Goal: Task Accomplishment & Management: Manage account settings

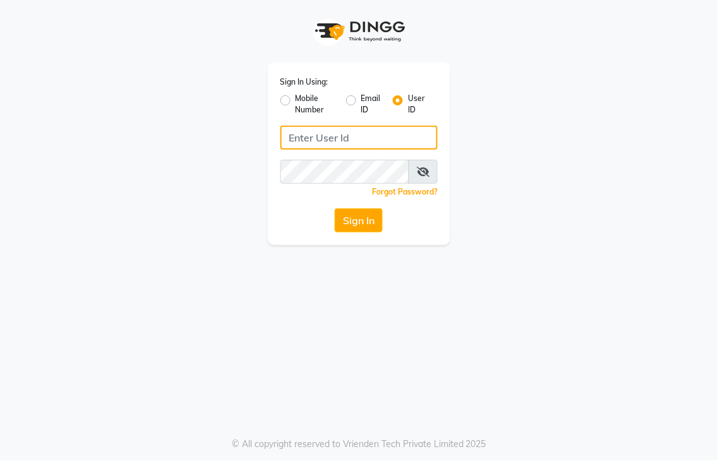
type input "8437883999"
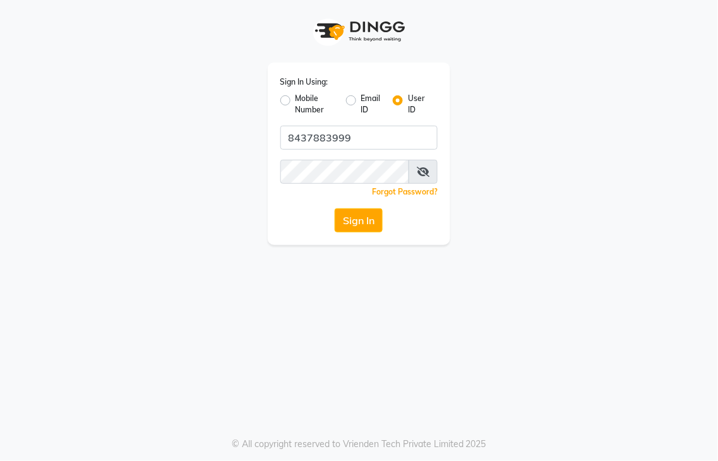
click at [295, 98] on label "Mobile Number" at bounding box center [315, 104] width 40 height 23
click at [295, 98] on input "Mobile Number" at bounding box center [299, 97] width 8 height 8
radio input "true"
radio input "false"
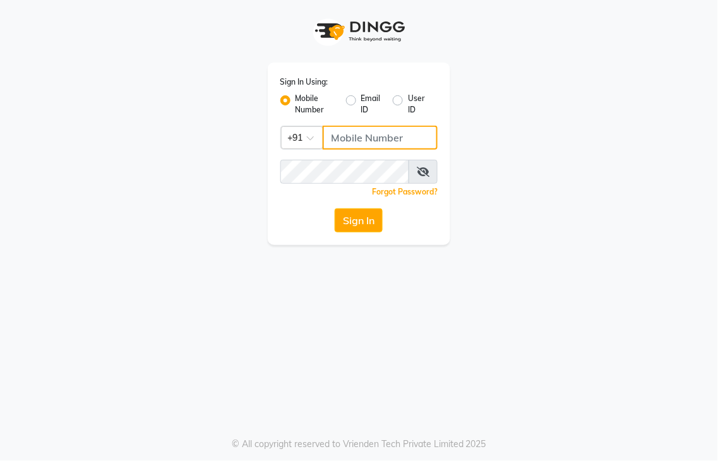
click at [349, 146] on input "Username" at bounding box center [381, 138] width 116 height 24
type input "8437883999"
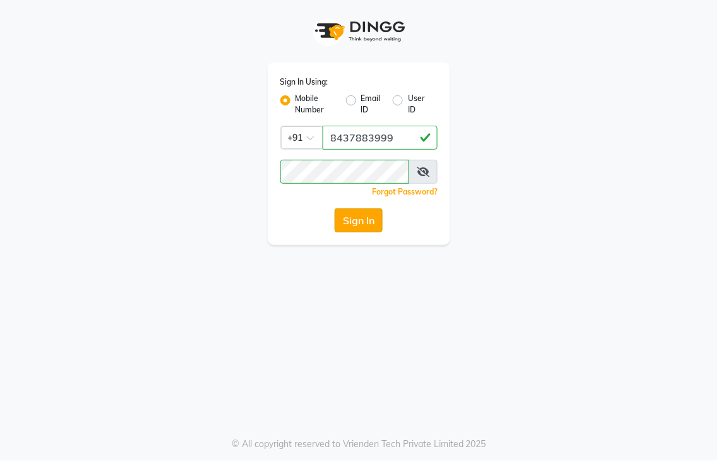
click at [362, 231] on button "Sign In" at bounding box center [359, 220] width 48 height 24
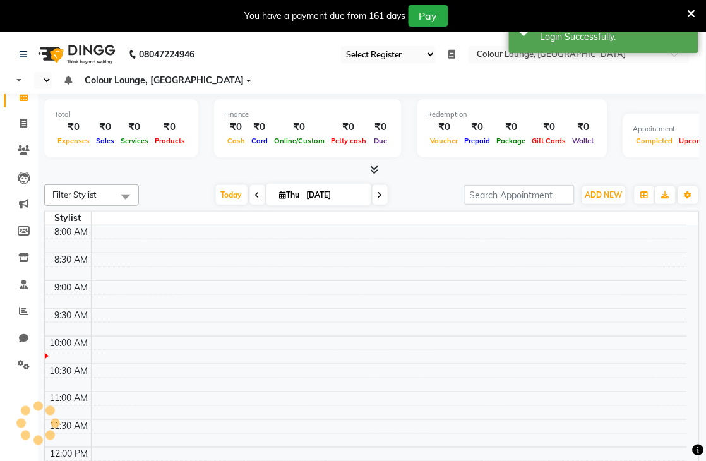
select select "83"
select select "en"
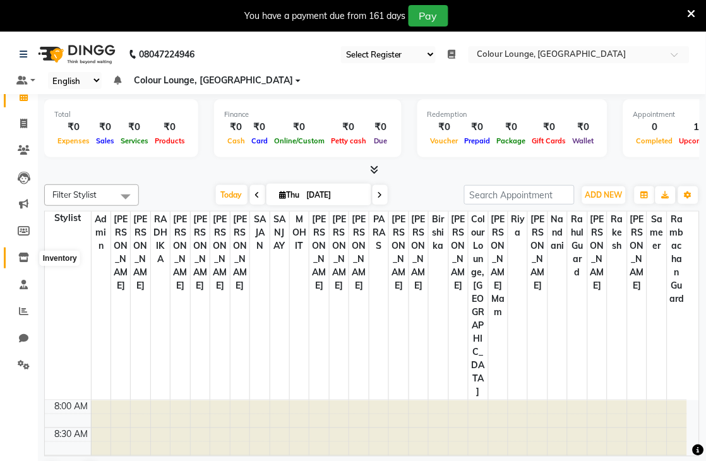
click at [25, 262] on icon at bounding box center [23, 257] width 11 height 9
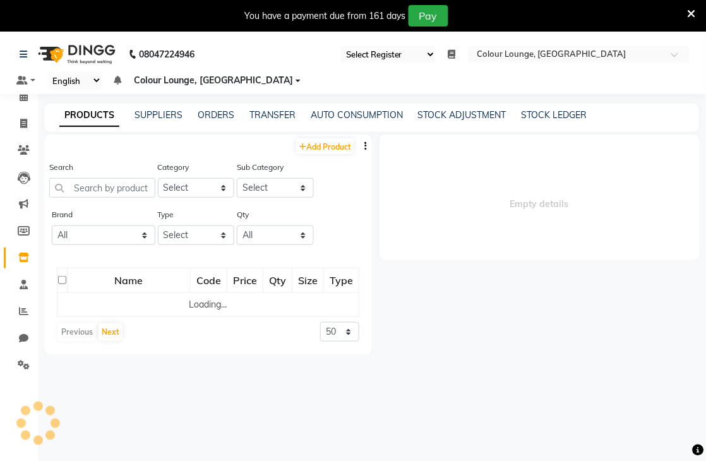
select select
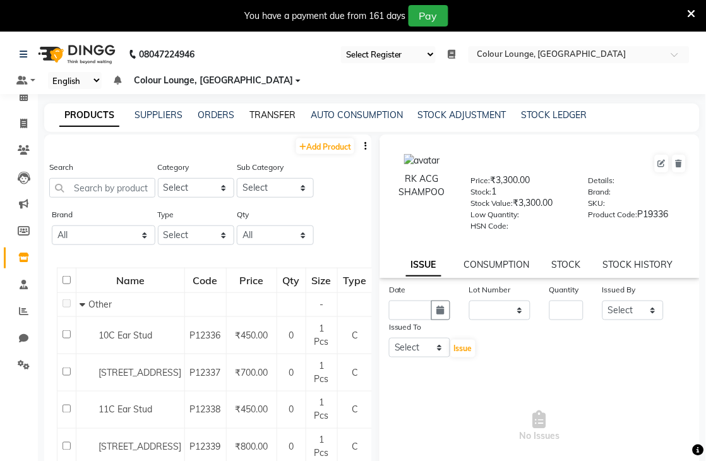
click at [273, 116] on link "TRANSFER" at bounding box center [272, 114] width 46 height 11
select select "sender"
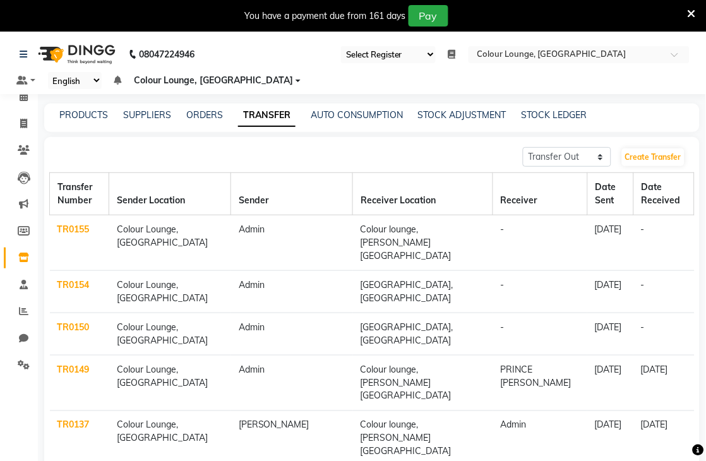
click at [71, 279] on link "TR0154" at bounding box center [73, 284] width 32 height 11
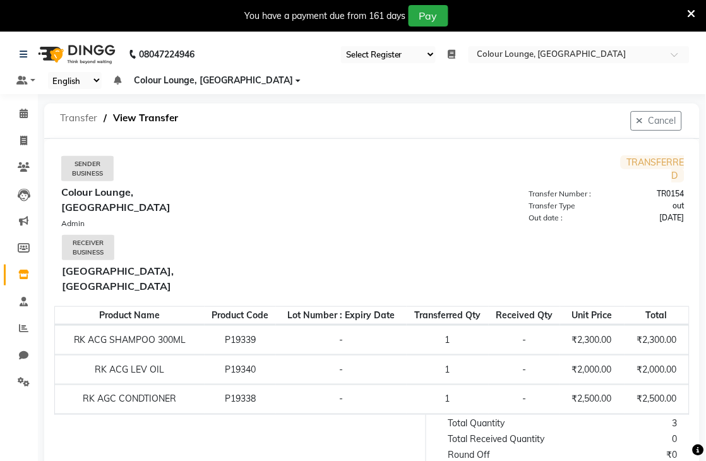
click at [80, 118] on span "Transfer" at bounding box center [79, 118] width 50 height 23
select select "sender"
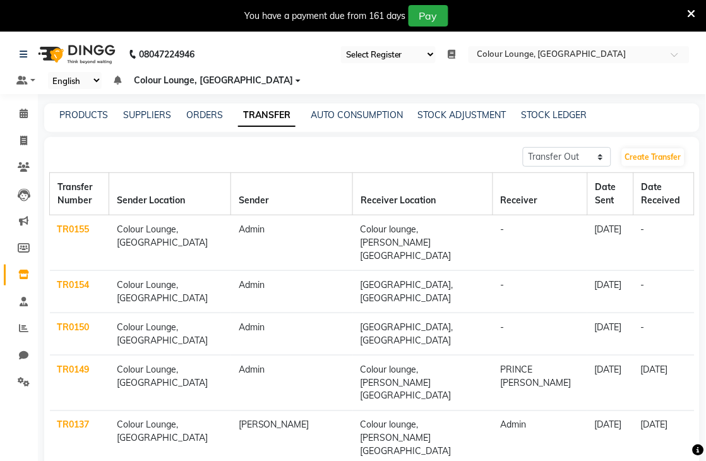
click at [84, 240] on td "TR0155" at bounding box center [79, 243] width 59 height 56
click at [74, 223] on link "TR0155" at bounding box center [73, 228] width 32 height 11
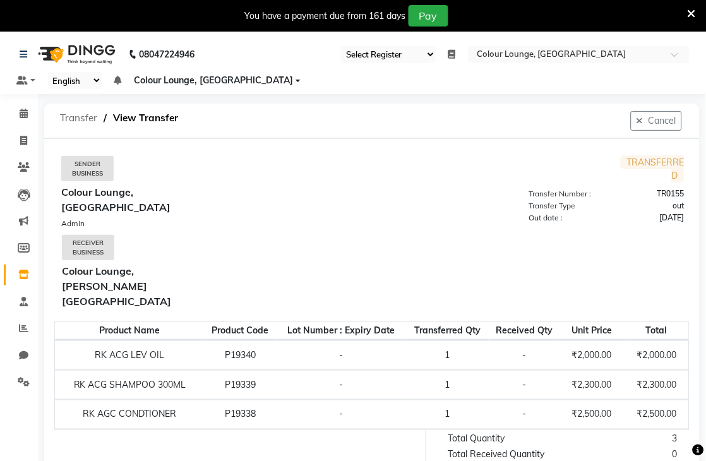
click at [73, 112] on span "Transfer" at bounding box center [79, 118] width 50 height 23
select select "sender"
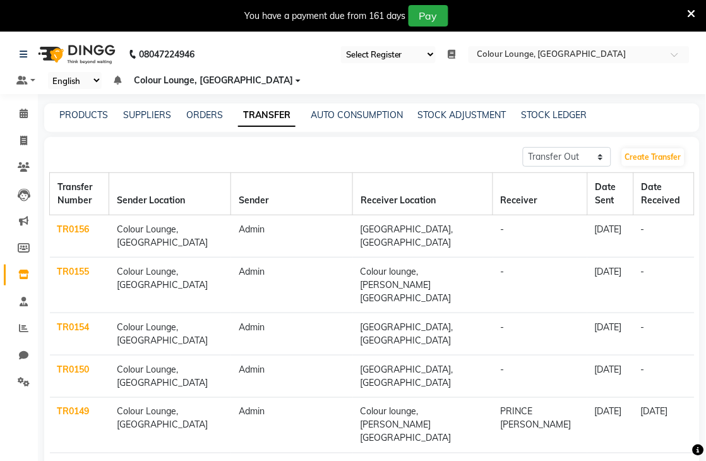
click at [130, 235] on td "Colour Lounge, [GEOGRAPHIC_DATA]" at bounding box center [170, 236] width 122 height 42
click at [76, 232] on link "TR0156" at bounding box center [73, 228] width 32 height 11
